Goal: Use online tool/utility: Utilize a website feature to perform a specific function

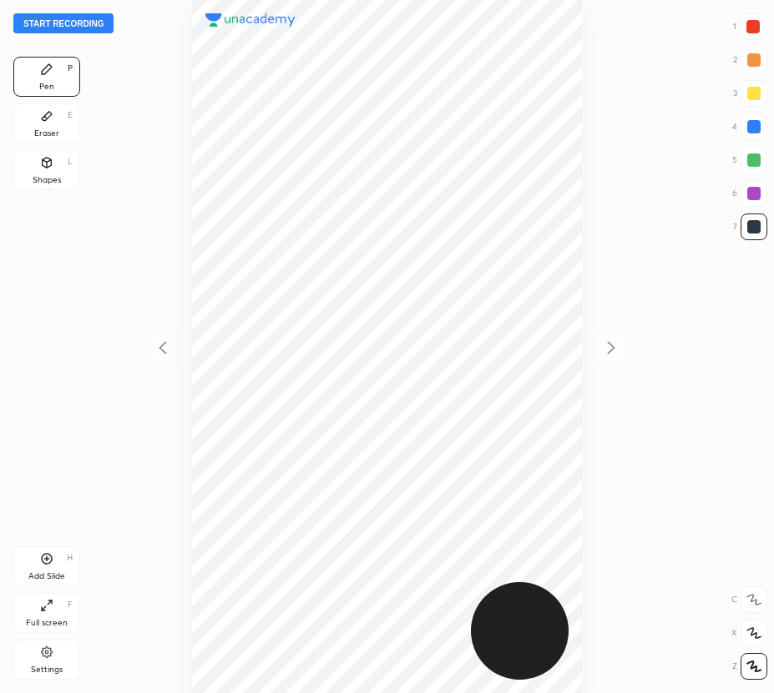
scroll to position [693, 507]
drag, startPoint x: 53, startPoint y: 170, endPoint x: 126, endPoint y: 209, distance: 82.5
click at [57, 174] on div "Shapes L" at bounding box center [46, 170] width 67 height 40
click at [743, 665] on div at bounding box center [752, 666] width 27 height 27
click at [759, 196] on div at bounding box center [753, 193] width 13 height 13
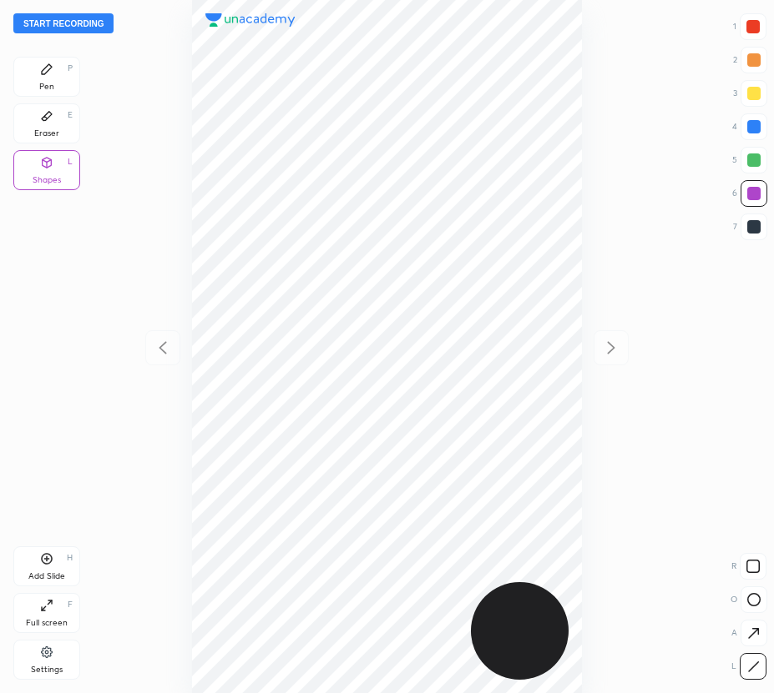
drag, startPoint x: 754, startPoint y: 158, endPoint x: 733, endPoint y: 154, distance: 21.3
click at [754, 158] on div at bounding box center [753, 160] width 13 height 13
drag, startPoint x: 747, startPoint y: 41, endPoint x: 677, endPoint y: 28, distance: 71.2
click at [747, 41] on div "1 2 3 4 5 6 7" at bounding box center [749, 130] width 35 height 234
click at [757, 23] on div at bounding box center [752, 26] width 13 height 13
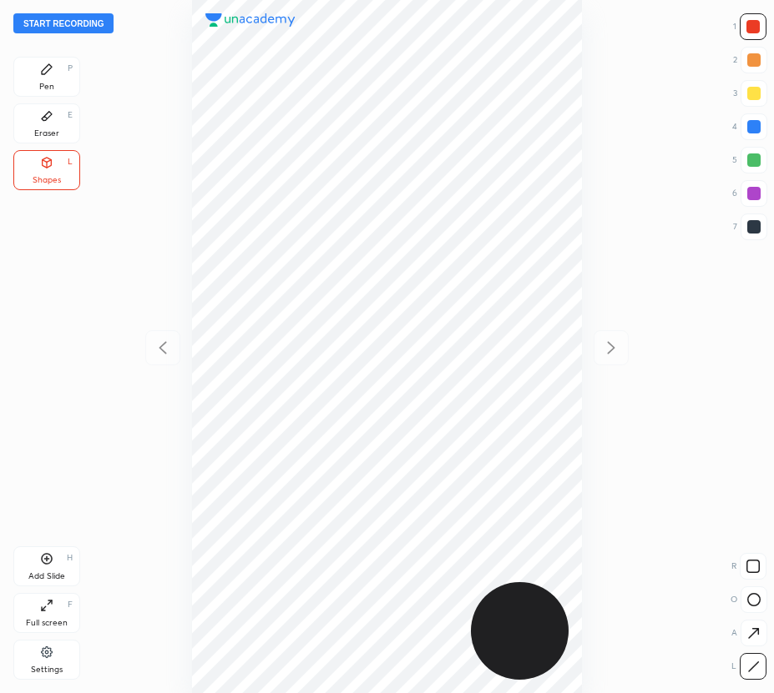
click at [57, 74] on div "Pen P" at bounding box center [46, 77] width 67 height 40
click at [761, 228] on div at bounding box center [753, 227] width 27 height 27
drag, startPoint x: 756, startPoint y: 191, endPoint x: 665, endPoint y: 266, distance: 118.0
click at [755, 191] on div at bounding box center [753, 193] width 13 height 13
click at [756, 222] on div at bounding box center [753, 226] width 13 height 13
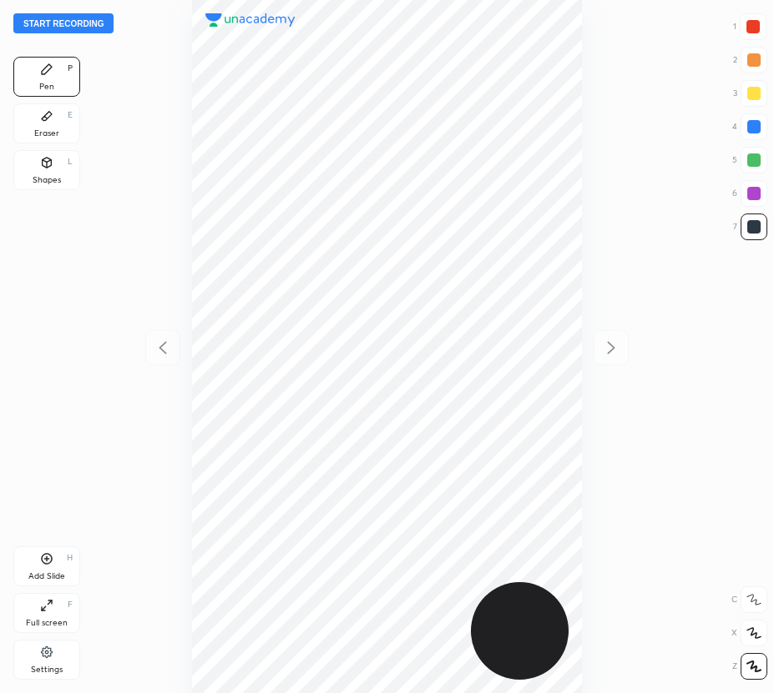
click at [72, 13] on div "Start recording 1 2 3 4 5 6 7 R O A L C X Z Erase all C X Z Pen P Eraser E Shap…" at bounding box center [387, 346] width 774 height 693
click at [75, 23] on button "Start recording" at bounding box center [63, 23] width 100 height 20
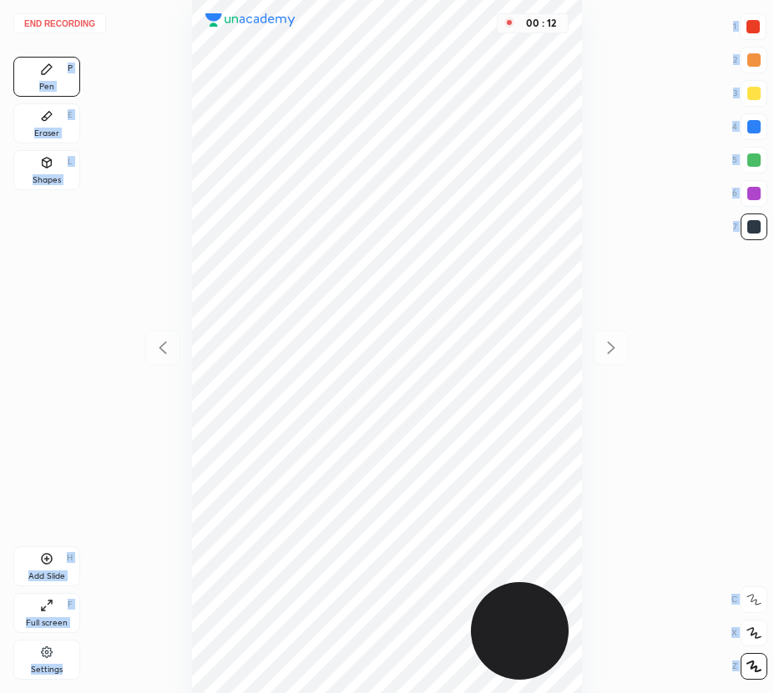
click at [749, 224] on div at bounding box center [753, 226] width 13 height 13
drag, startPoint x: 757, startPoint y: 164, endPoint x: 748, endPoint y: 168, distance: 9.0
click at [755, 164] on div at bounding box center [753, 160] width 13 height 13
click at [48, 554] on icon at bounding box center [47, 559] width 11 height 11
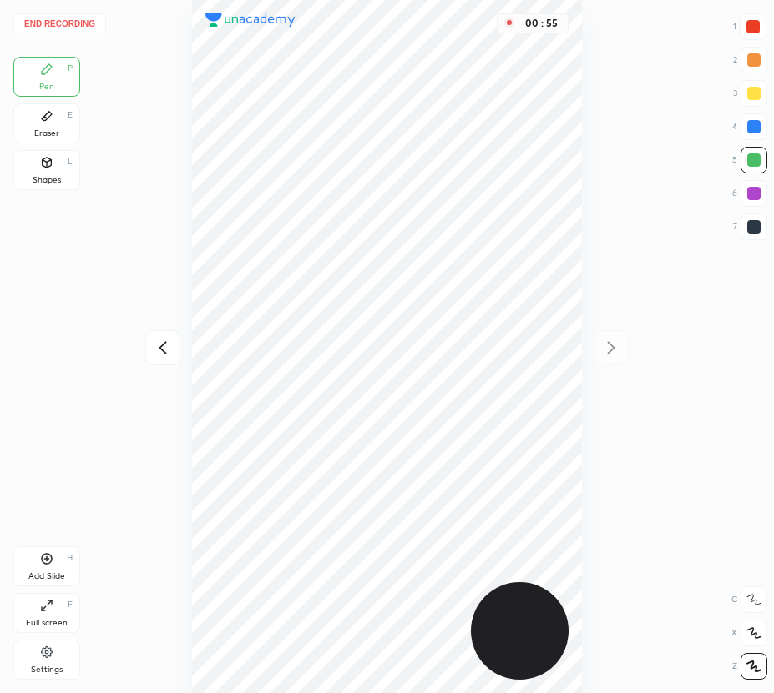
drag, startPoint x: 761, startPoint y: 29, endPoint x: 611, endPoint y: 45, distance: 151.0
click at [761, 29] on div at bounding box center [752, 26] width 27 height 27
drag, startPoint x: 754, startPoint y: 127, endPoint x: 698, endPoint y: 164, distance: 66.9
click at [751, 129] on div at bounding box center [753, 126] width 13 height 13
click at [42, 566] on div "Add Slide H" at bounding box center [46, 567] width 67 height 40
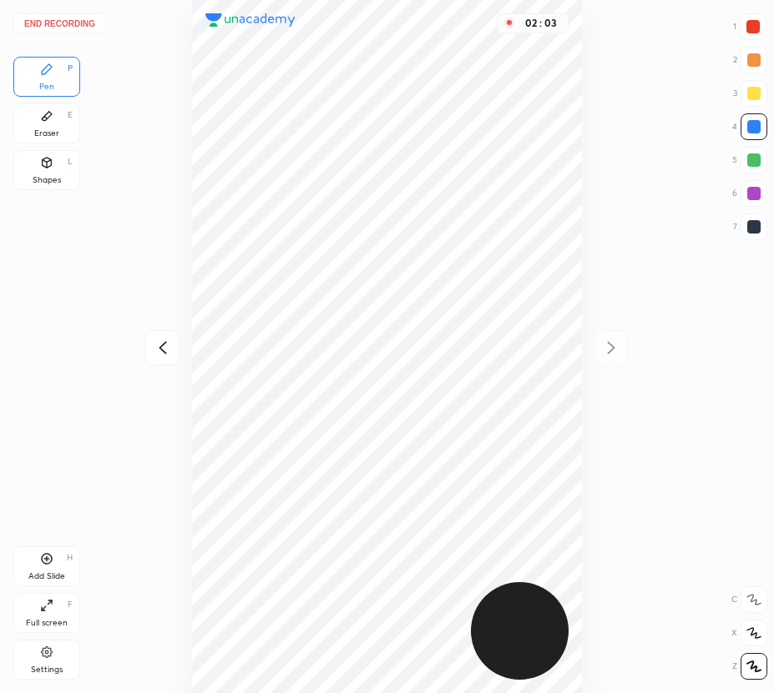
click at [158, 346] on icon at bounding box center [163, 348] width 20 height 20
click at [164, 347] on icon at bounding box center [163, 348] width 20 height 20
click at [752, 18] on div at bounding box center [752, 26] width 27 height 27
click at [615, 346] on icon at bounding box center [611, 348] width 20 height 20
click at [612, 346] on icon at bounding box center [611, 347] width 8 height 13
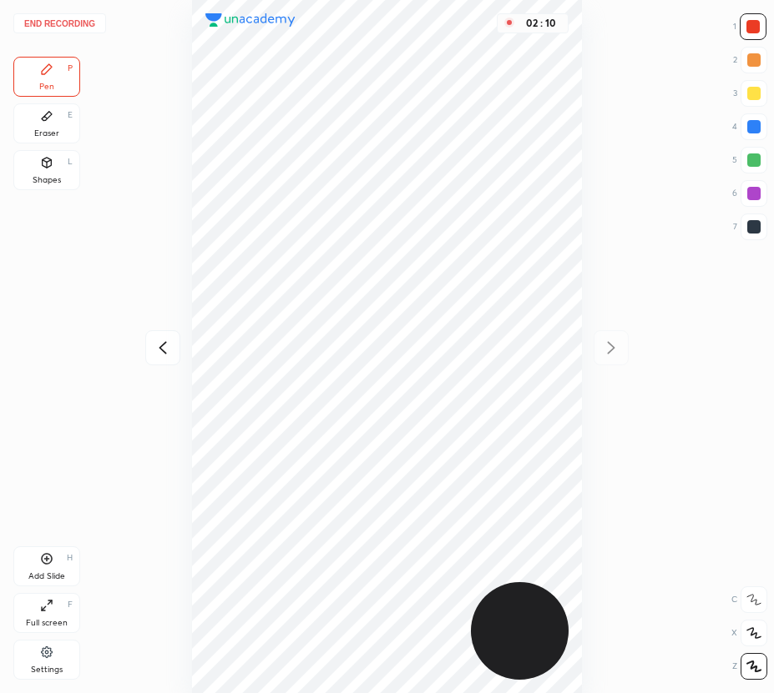
click at [614, 346] on div "02 : 10" at bounding box center [387, 346] width 507 height 693
click at [175, 350] on div at bounding box center [162, 347] width 35 height 35
click at [167, 354] on icon at bounding box center [163, 348] width 20 height 20
click at [167, 356] on div "02 : 30" at bounding box center [387, 346] width 507 height 693
click at [609, 348] on icon at bounding box center [611, 348] width 20 height 20
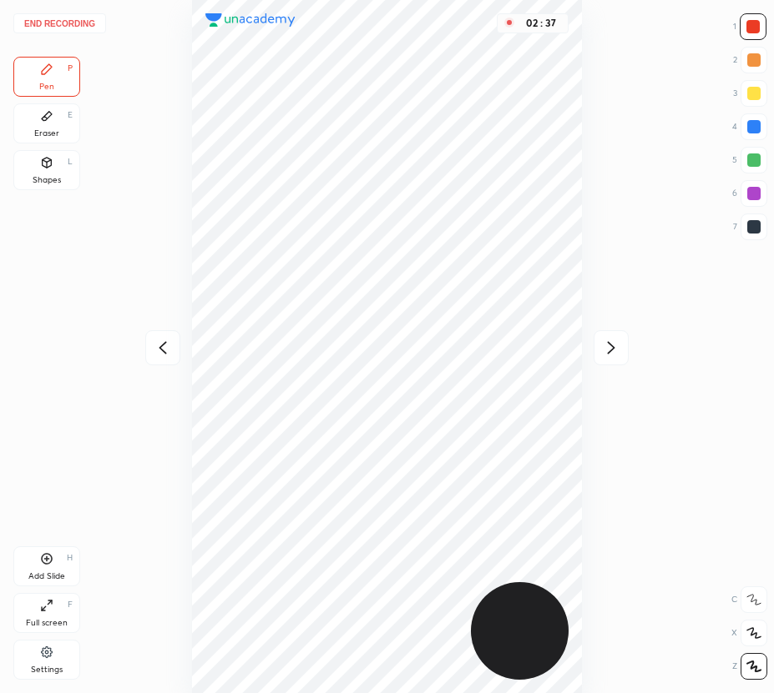
click at [608, 346] on icon at bounding box center [611, 348] width 20 height 20
click at [611, 347] on div "02 : 37" at bounding box center [387, 346] width 507 height 693
click at [45, 562] on icon at bounding box center [46, 558] width 13 height 13
click at [55, 27] on button "End recording" at bounding box center [59, 23] width 93 height 20
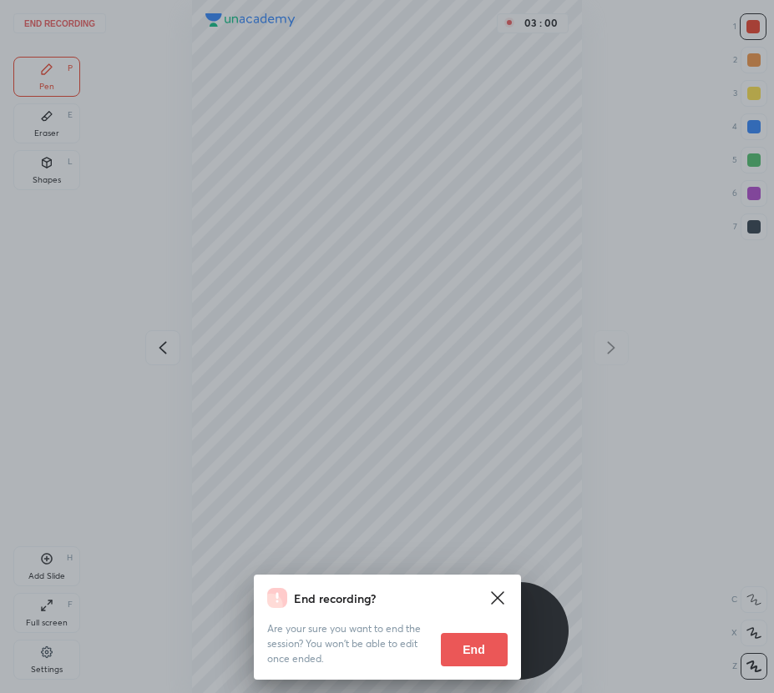
click at [486, 648] on button "End" at bounding box center [474, 649] width 67 height 33
